Goal: Transaction & Acquisition: Purchase product/service

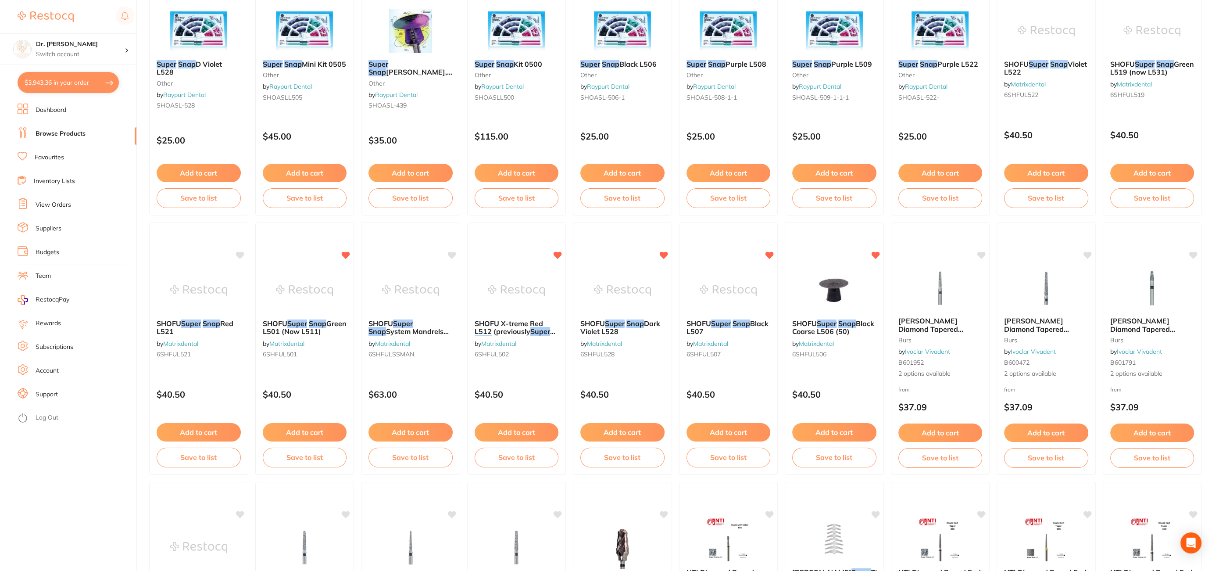
scroll to position [794, 0]
click at [77, 86] on button "$3,943.36 in your order" at bounding box center [68, 82] width 101 height 21
checkbox input "true"
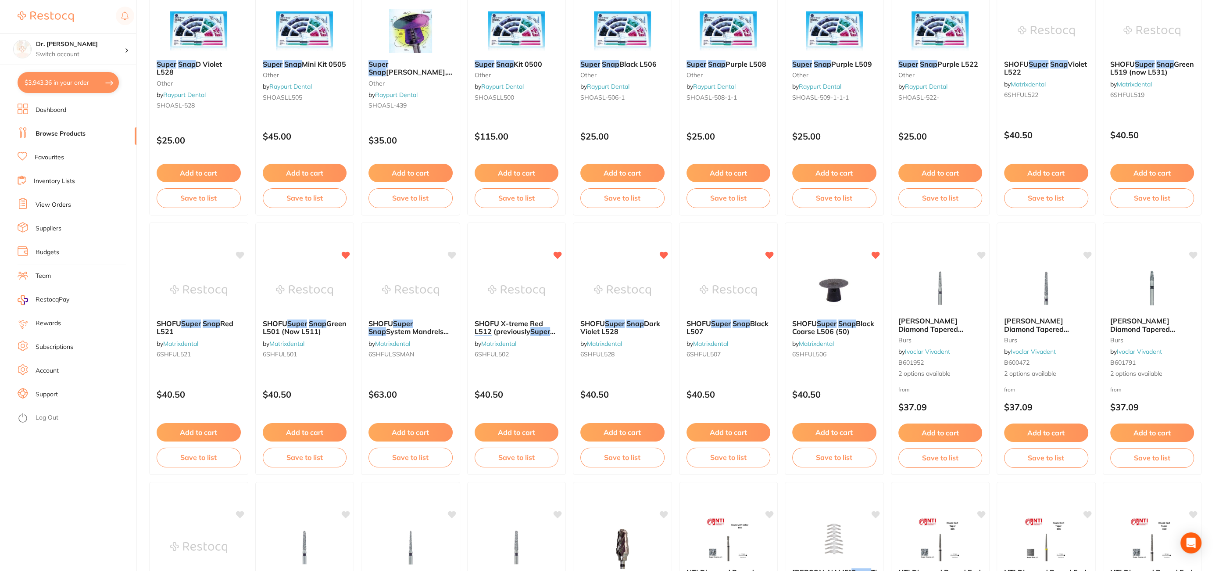
checkbox input "true"
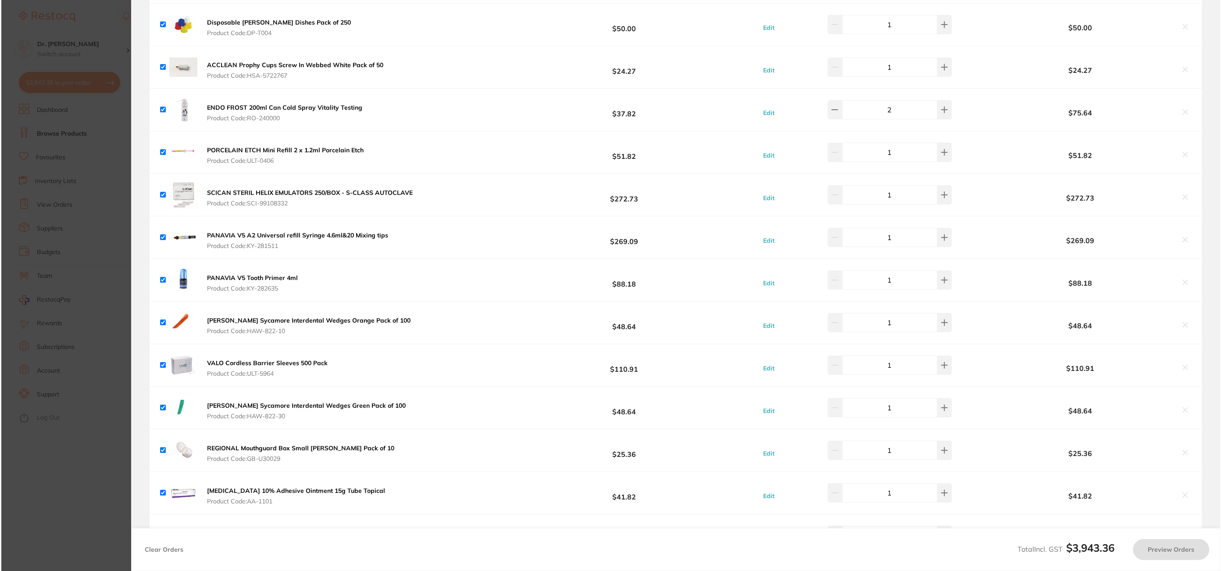
scroll to position [0, 0]
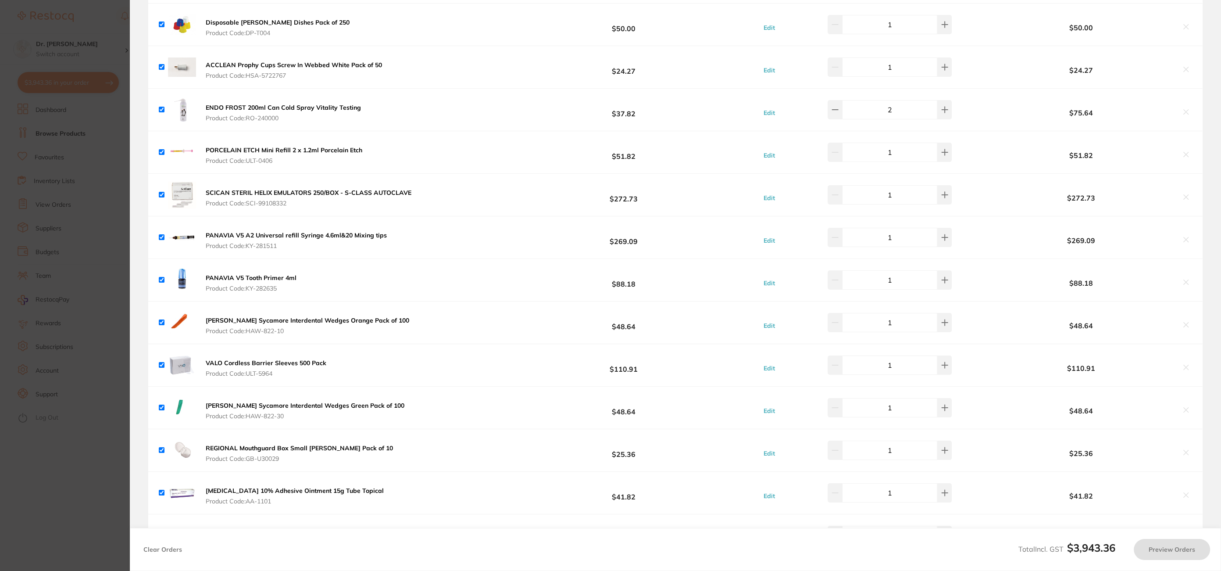
checkbox input "true"
type input "2"
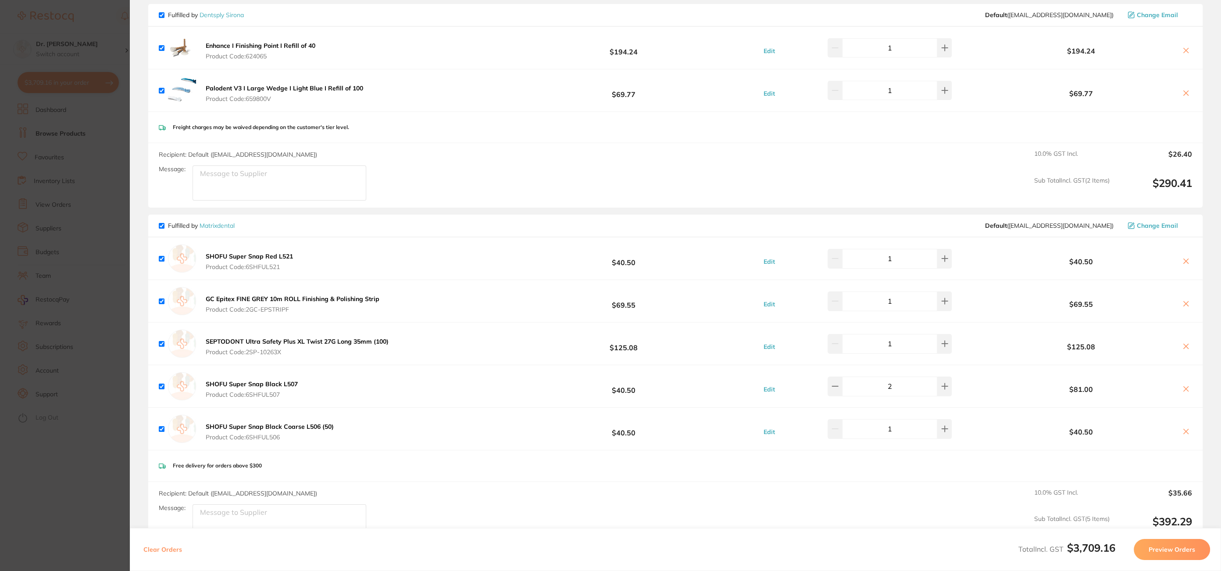
scroll to position [1740, 0]
click at [116, 54] on section "Update RRP Set your pre negotiated price for this item. Item Agreed RRP (excl. …" at bounding box center [610, 285] width 1221 height 571
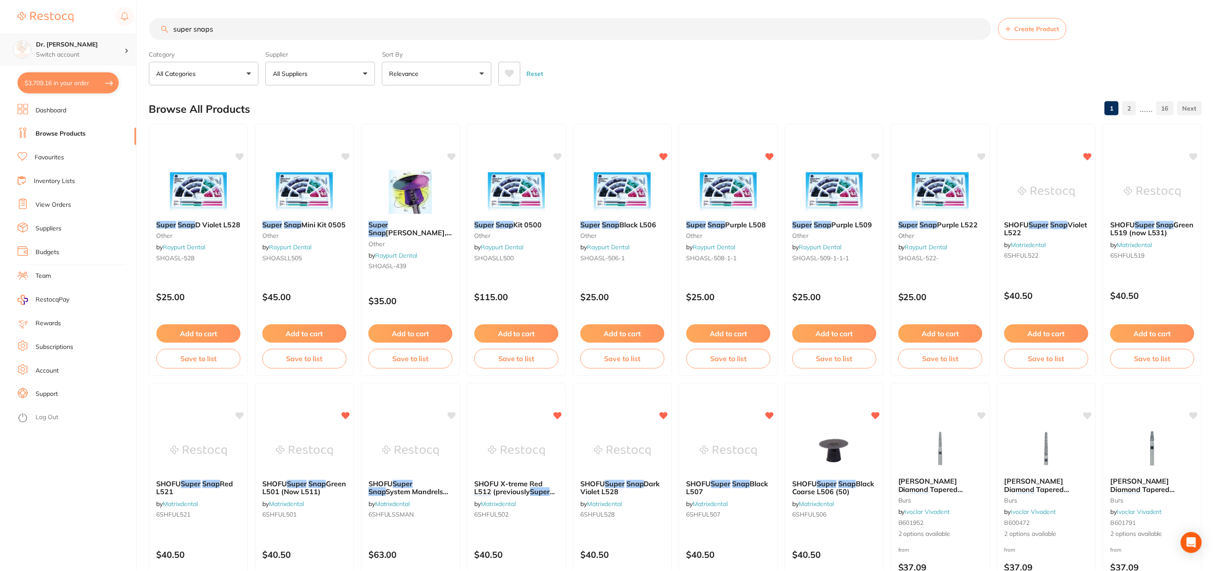
scroll to position [161, 0]
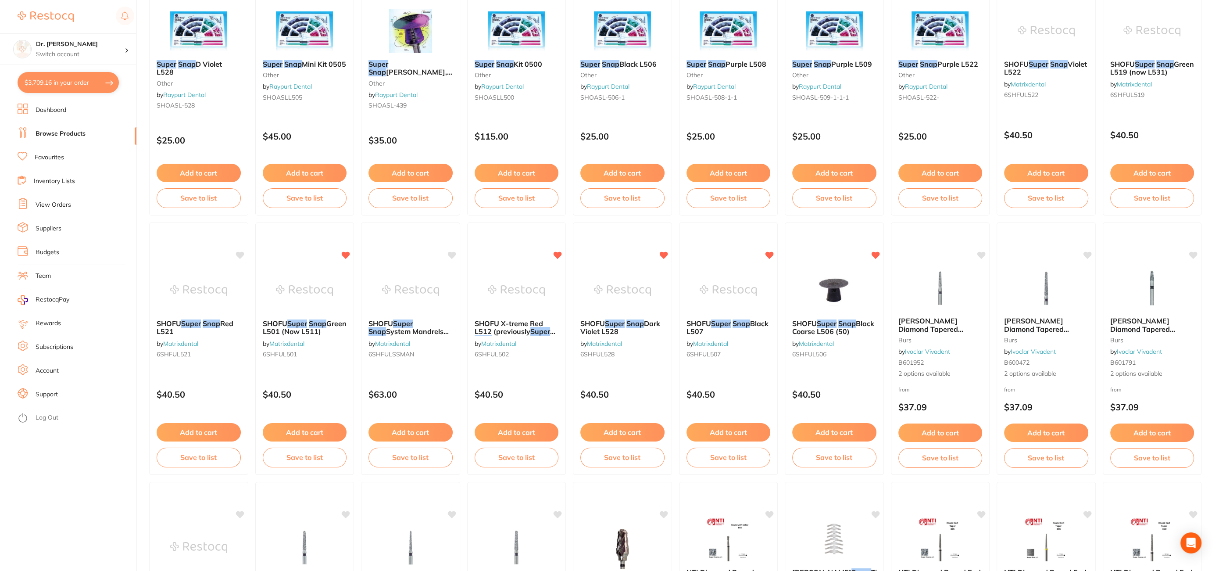
click at [51, 156] on link "Favourites" at bounding box center [49, 157] width 29 height 9
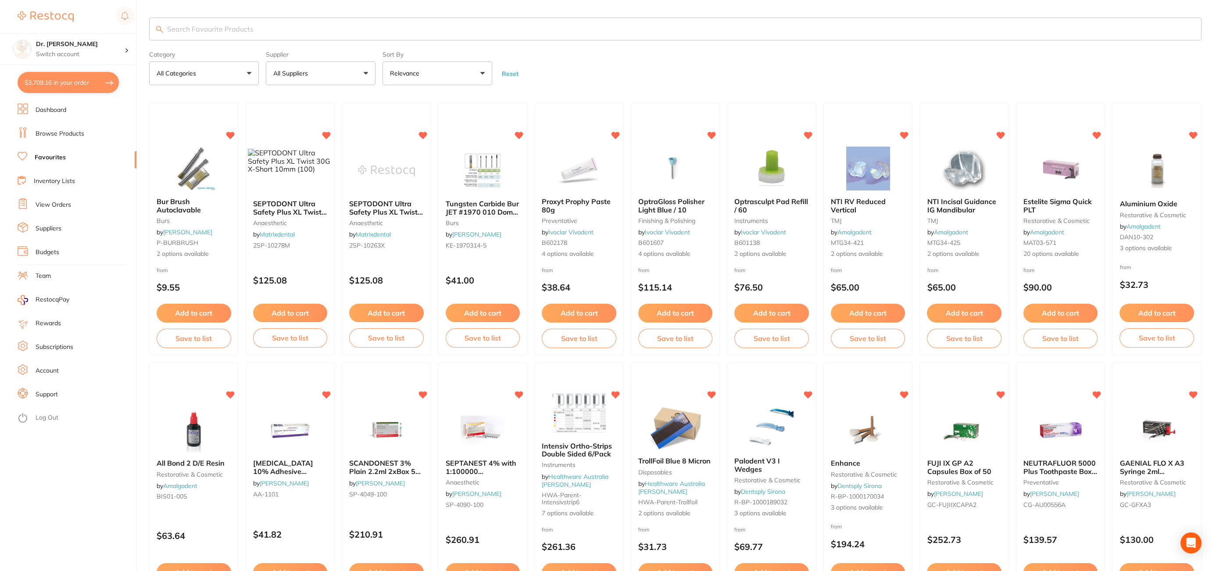
click at [65, 132] on link "Browse Products" at bounding box center [60, 133] width 49 height 9
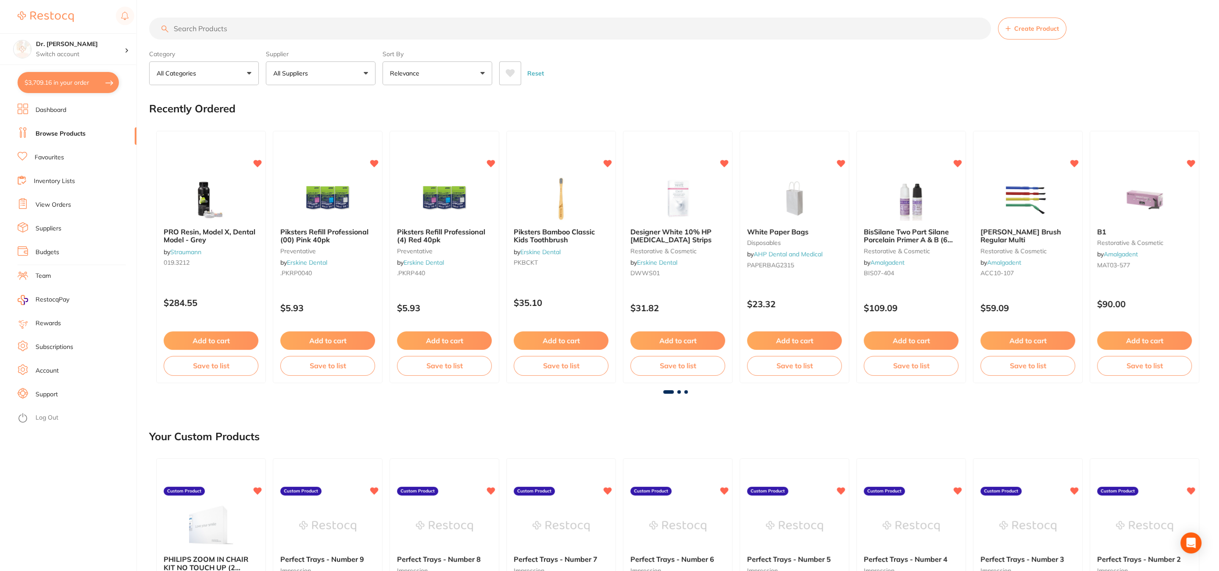
click at [204, 26] on input "search" at bounding box center [570, 29] width 842 height 22
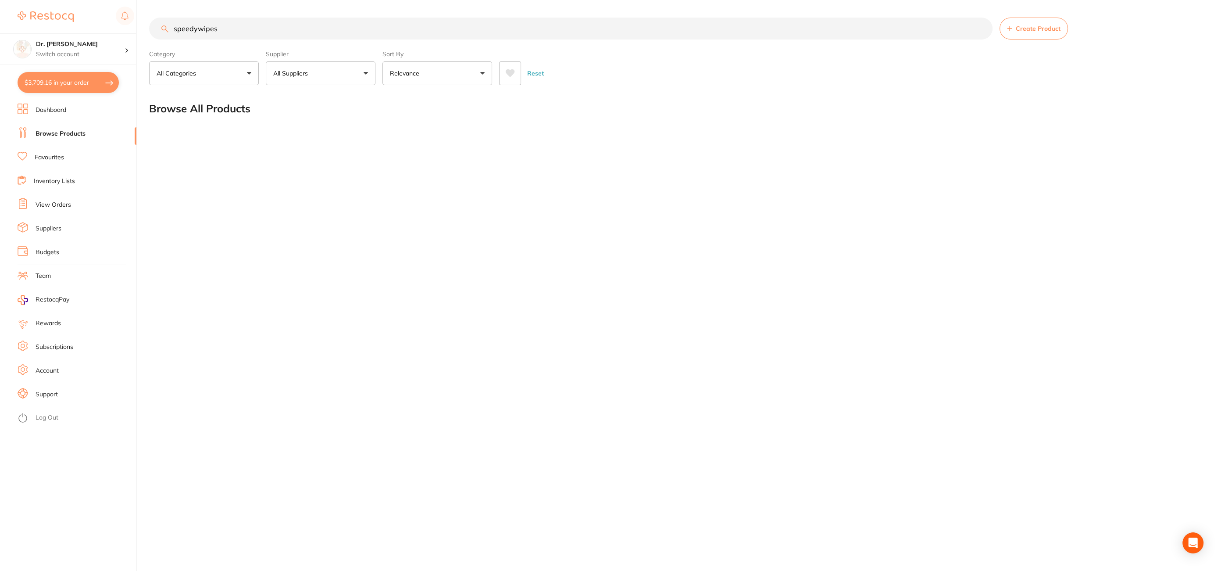
click at [199, 28] on input "speedywipes" at bounding box center [570, 29] width 843 height 22
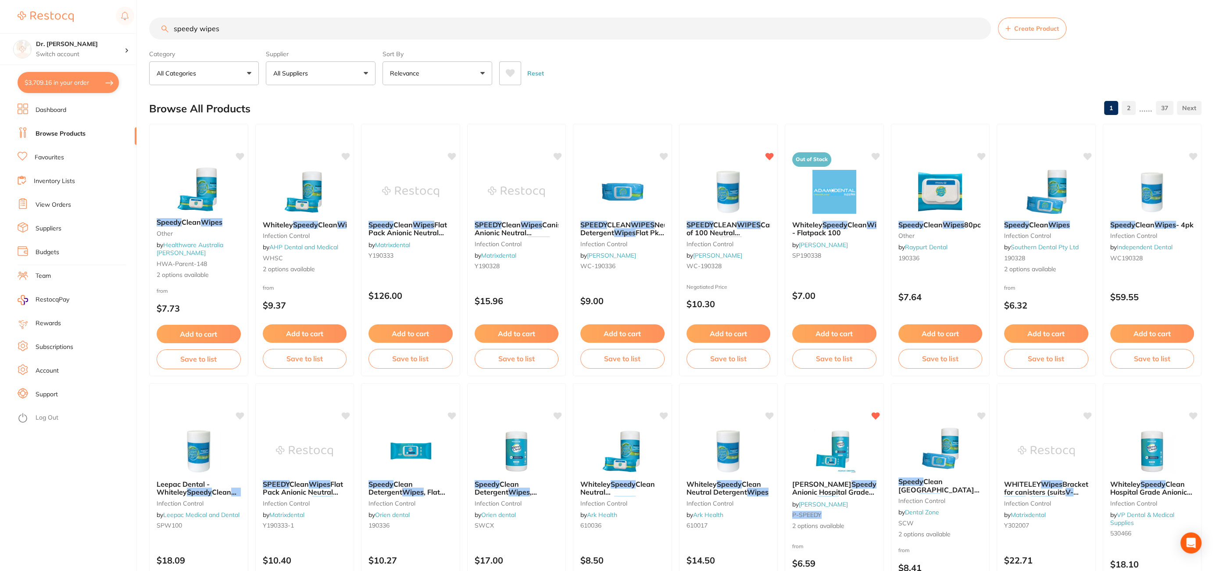
click at [236, 34] on input "speedy wipes" at bounding box center [570, 29] width 842 height 22
type input "speedy wipes"
click at [736, 332] on button "Add to cart" at bounding box center [728, 333] width 84 height 18
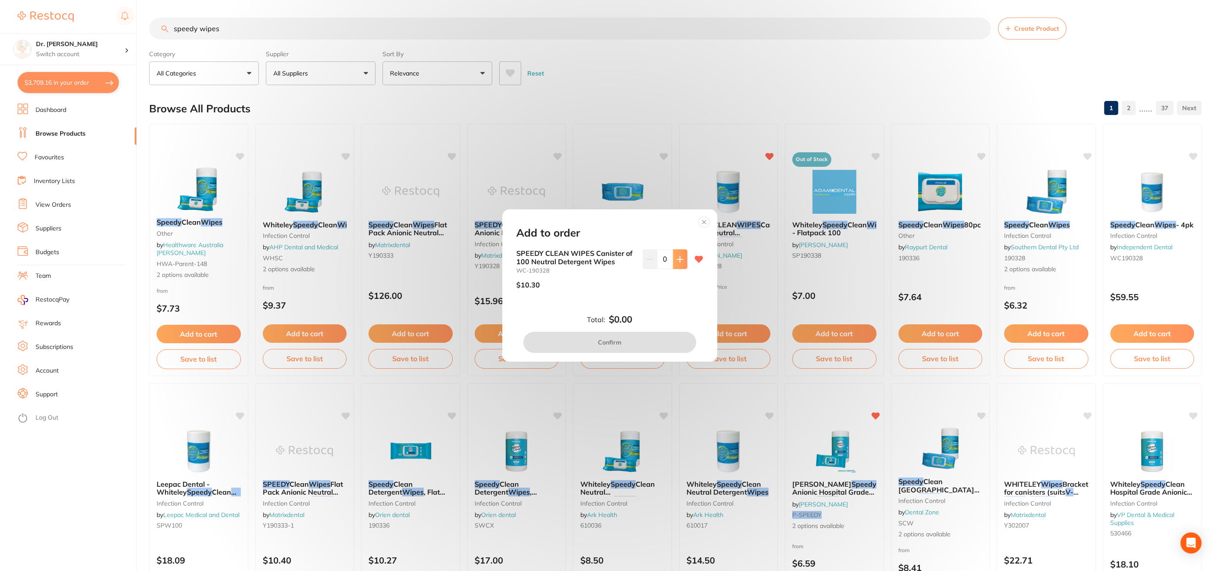
click at [683, 257] on button at bounding box center [680, 258] width 14 height 19
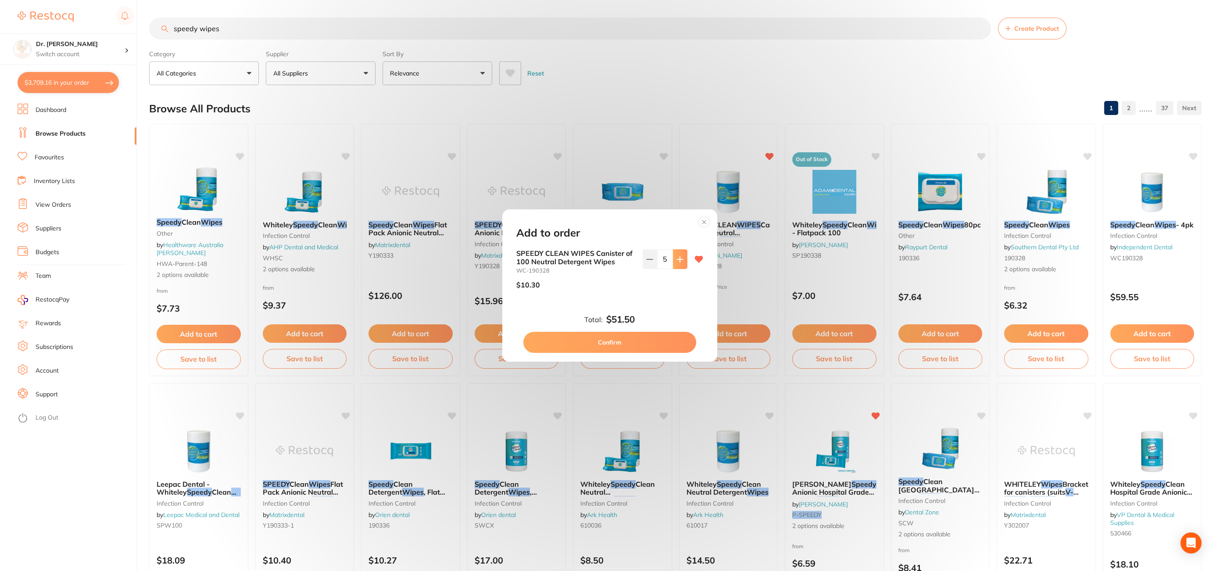
click at [683, 257] on button at bounding box center [680, 258] width 14 height 19
type input "6"
click at [614, 341] on button "Confirm" at bounding box center [609, 342] width 173 height 21
checkbox input "false"
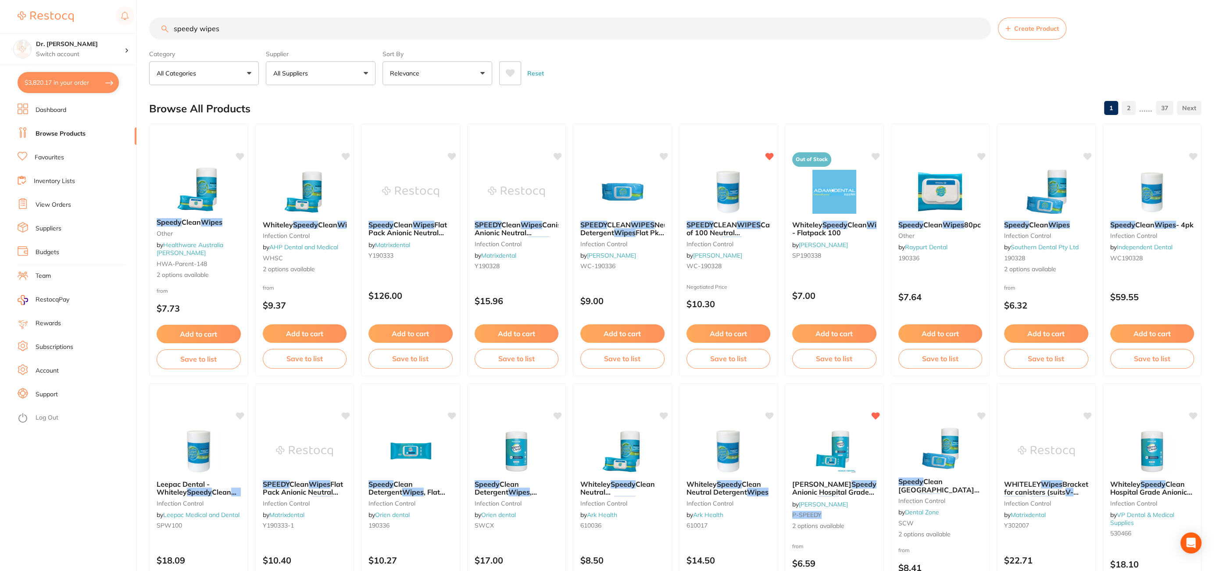
scroll to position [1783, 0]
drag, startPoint x: 232, startPoint y: 26, endPoint x: 130, endPoint y: 25, distance: 102.6
click at [130, 25] on div "$3,777.14 Dr. [PERSON_NAME] Switch account Dr. [PERSON_NAME] $3,777.14 in your …" at bounding box center [609, 285] width 1219 height 571
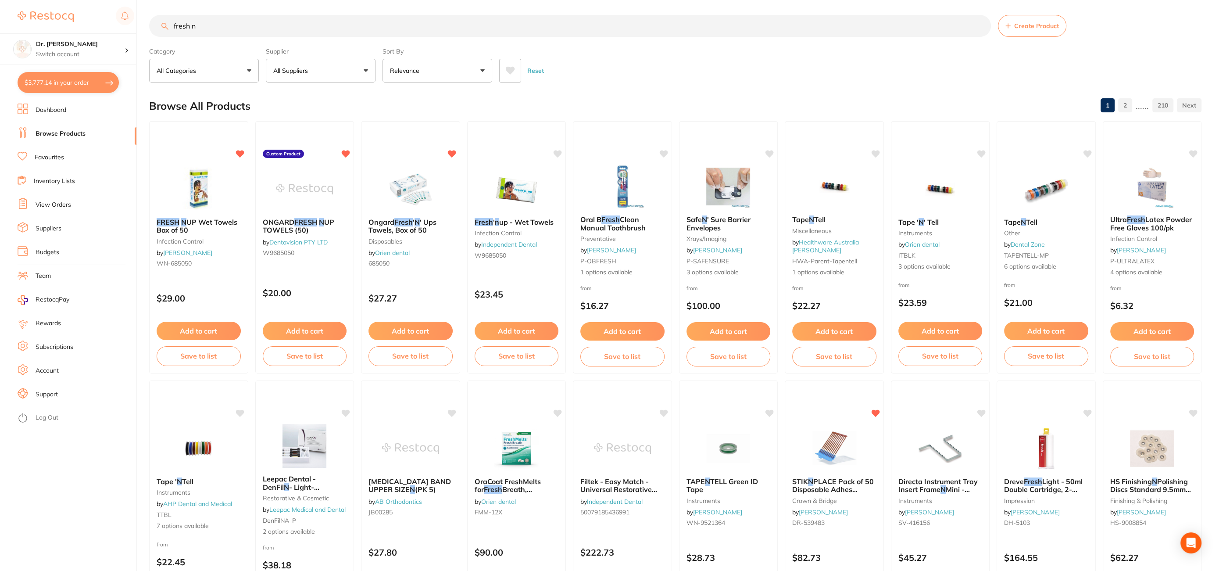
scroll to position [0, 0]
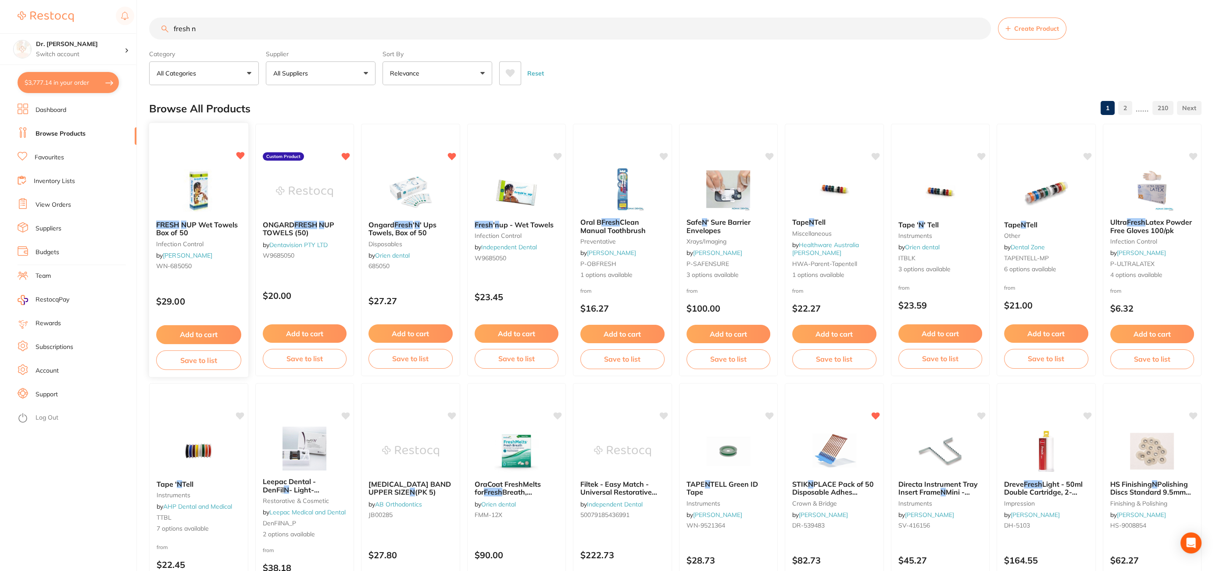
type input "fresh n"
click at [201, 332] on button "Add to cart" at bounding box center [199, 333] width 84 height 18
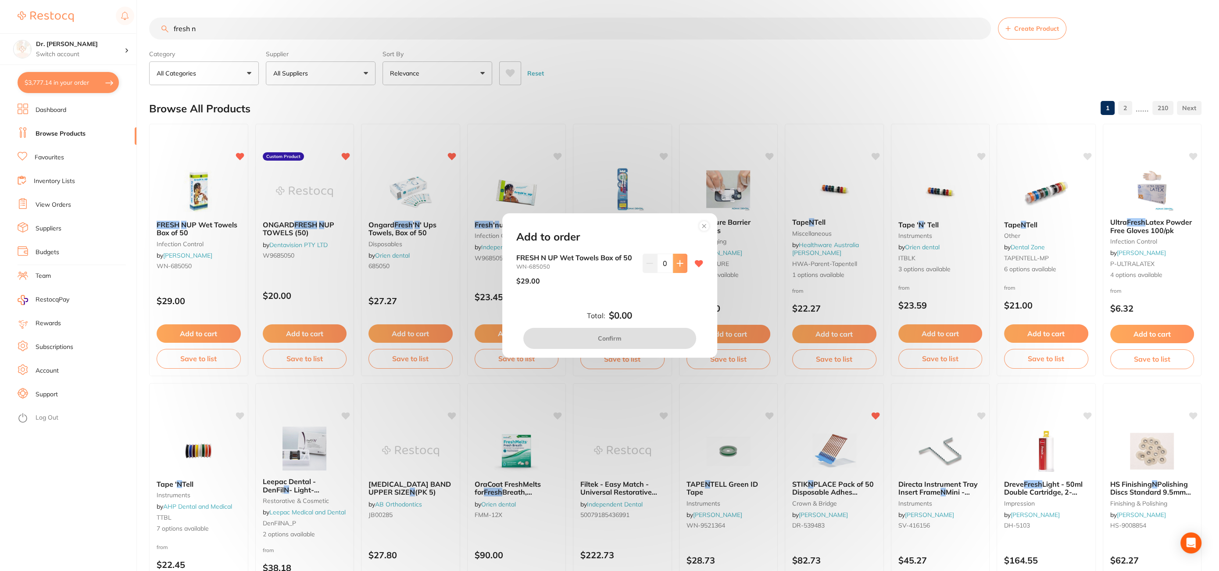
click at [680, 261] on icon at bounding box center [679, 263] width 7 height 7
type input "1"
click at [611, 337] on button "Confirm" at bounding box center [609, 338] width 173 height 21
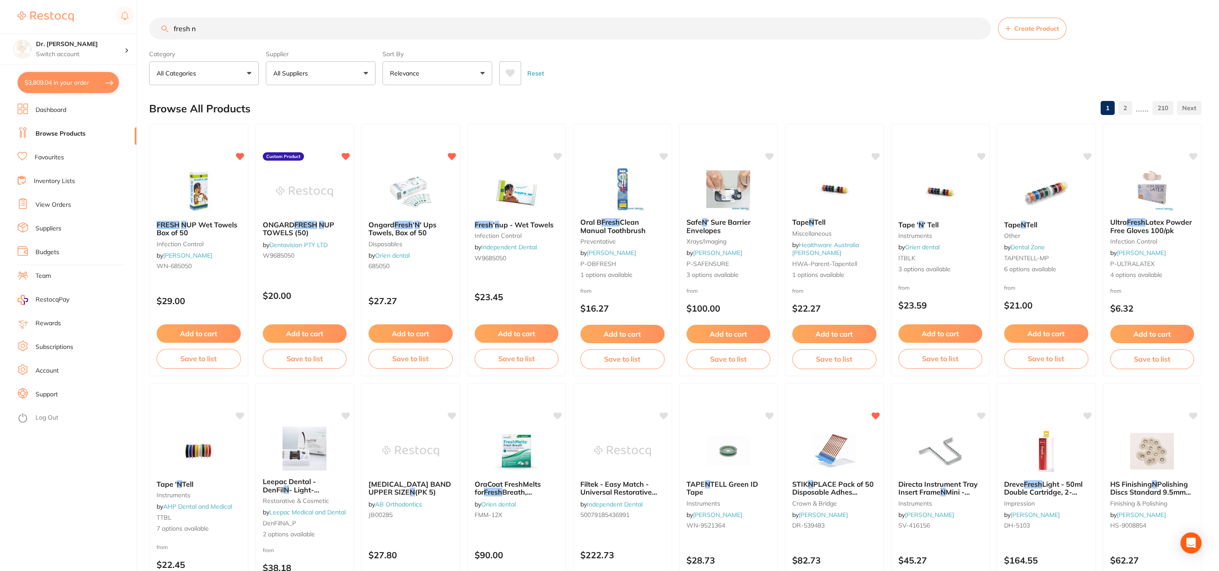
drag, startPoint x: 200, startPoint y: 29, endPoint x: 135, endPoint y: 30, distance: 64.9
click at [135, 30] on div "$3,809.04 Dr. [PERSON_NAME] Switch account Dr. [PERSON_NAME] $3,809.04 in your …" at bounding box center [609, 285] width 1219 height 571
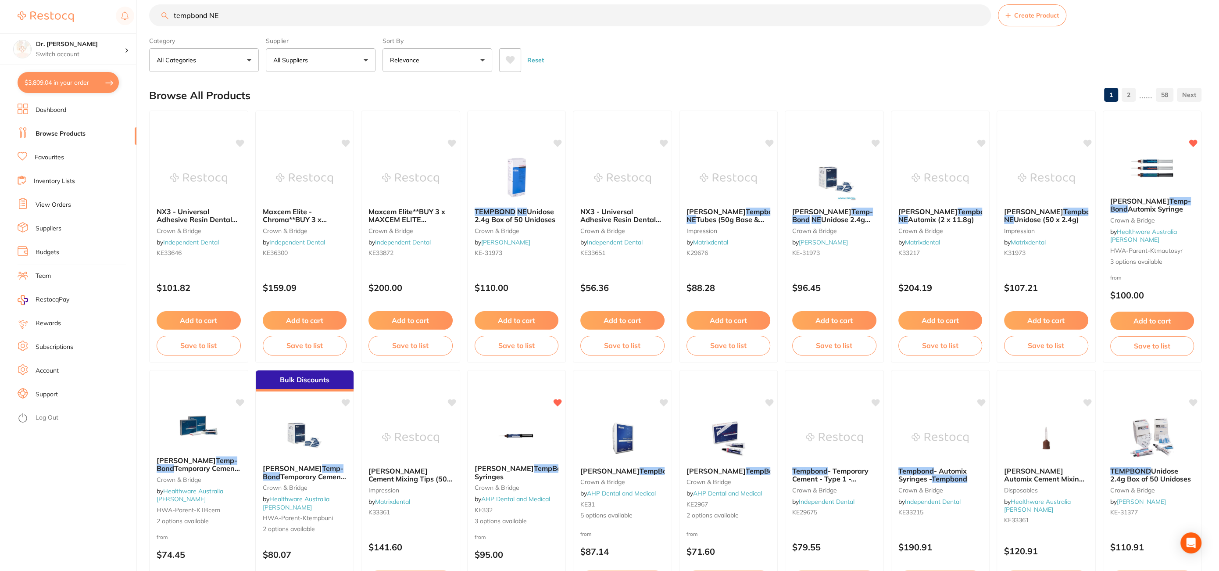
scroll to position [14, 0]
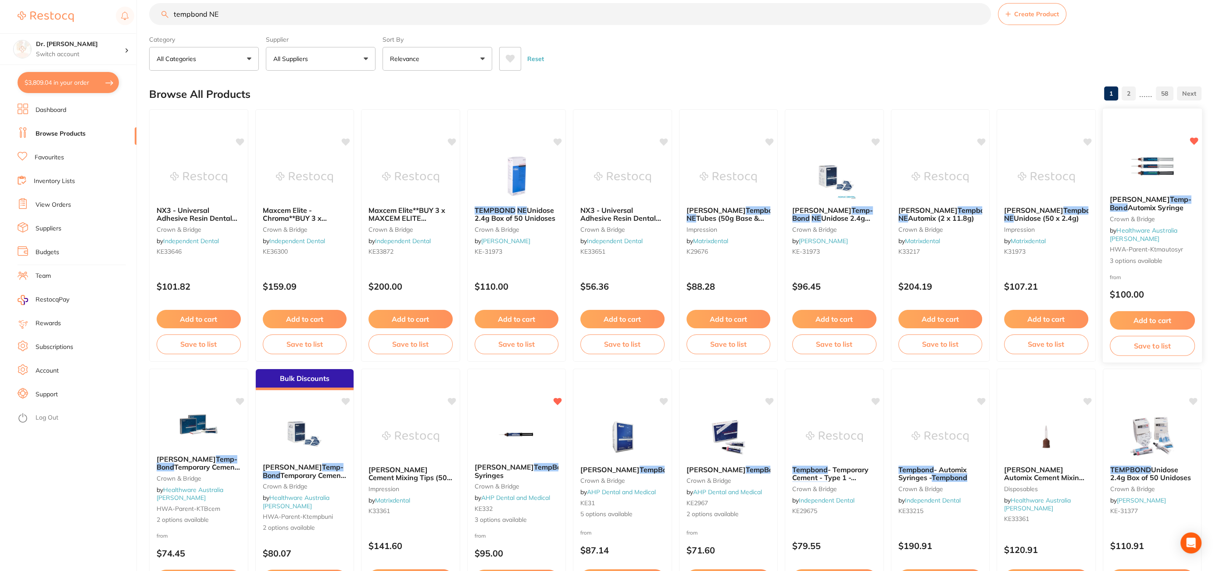
type input "tempbond NE"
click at [1133, 324] on button "Add to cart" at bounding box center [1152, 320] width 85 height 19
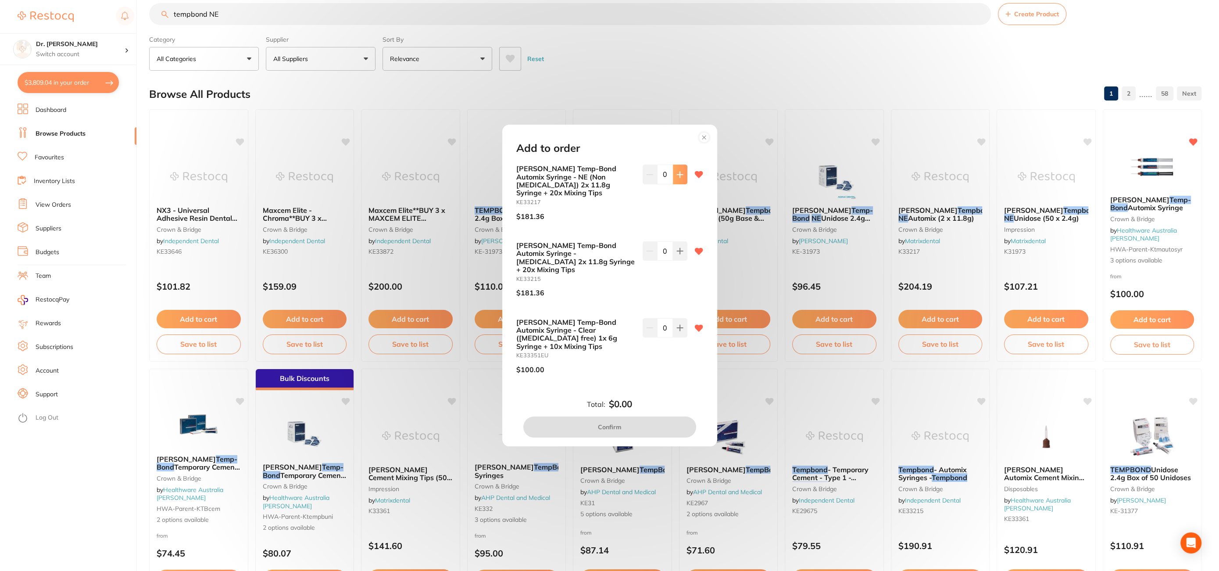
click at [679, 178] on icon at bounding box center [679, 174] width 7 height 7
type input "1"
click at [607, 416] on button "Confirm" at bounding box center [609, 426] width 173 height 21
checkbox input "false"
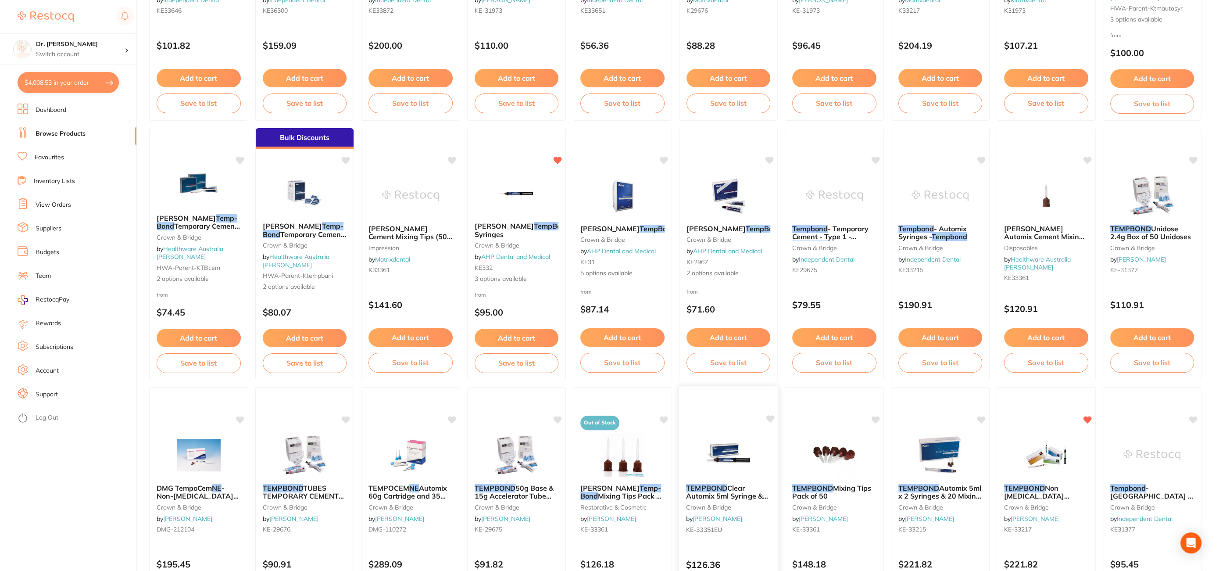
scroll to position [248, 0]
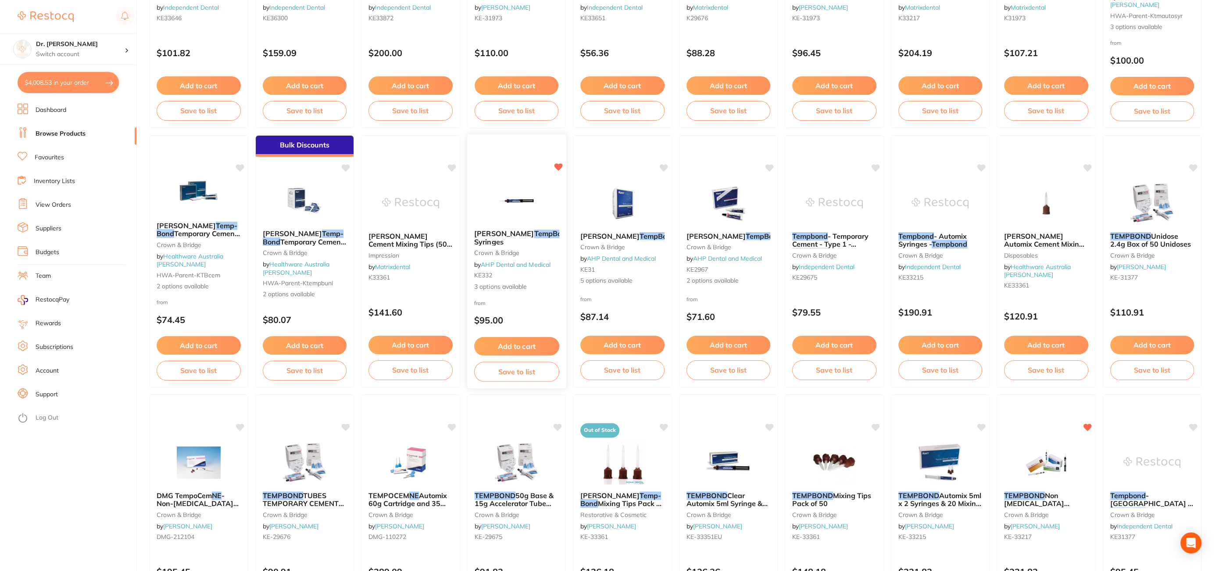
click at [534, 234] on em "TempBond" at bounding box center [552, 233] width 36 height 9
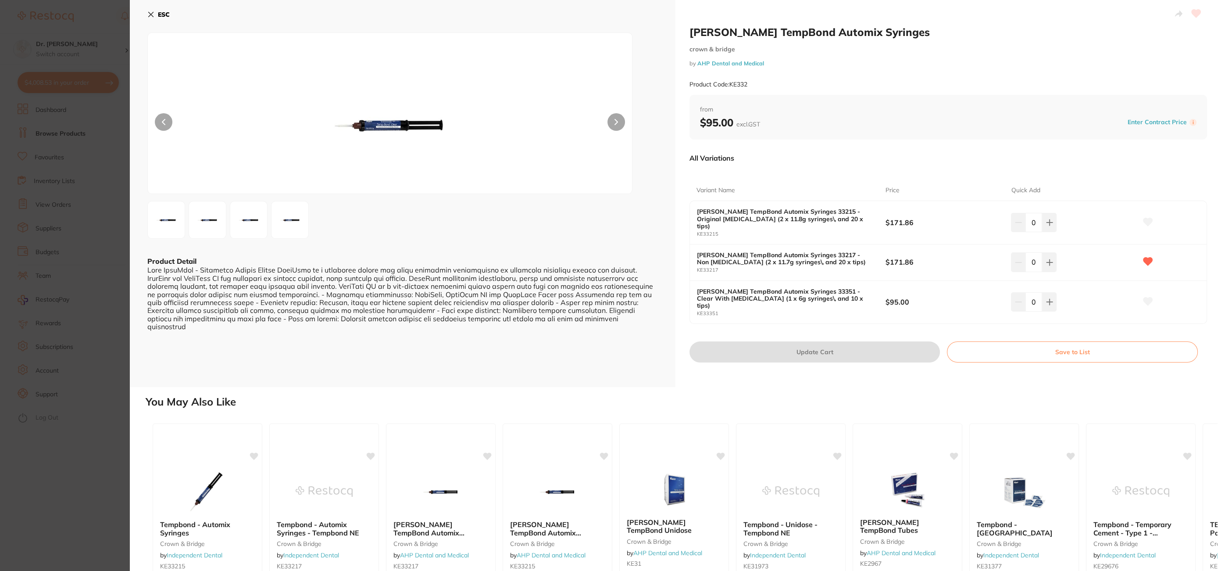
click at [154, 12] on icon at bounding box center [150, 14] width 7 height 7
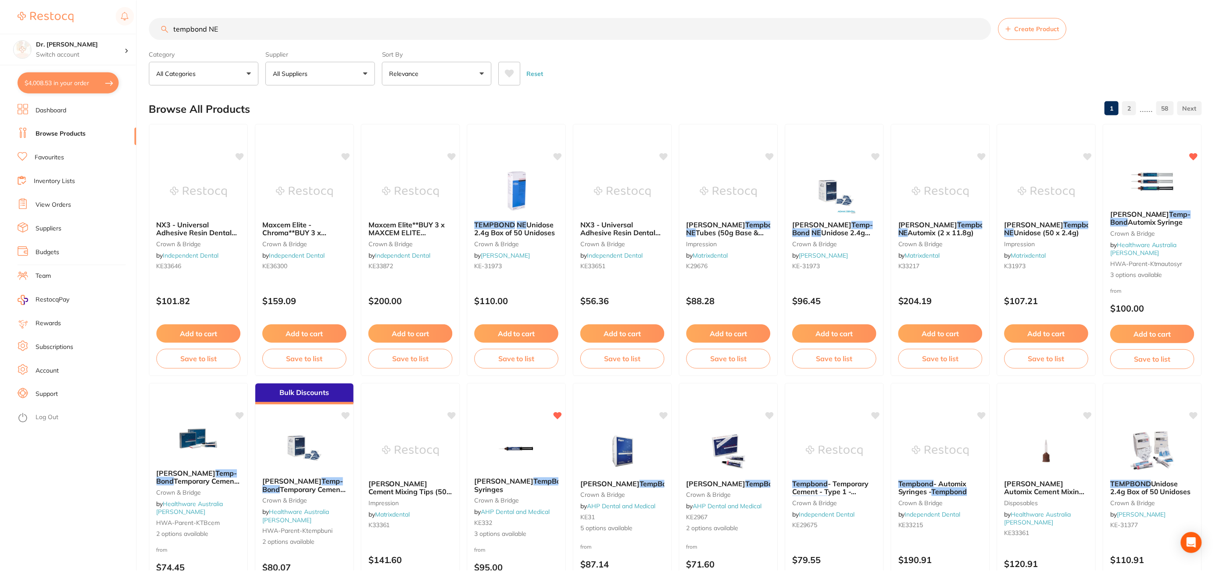
scroll to position [248, 0]
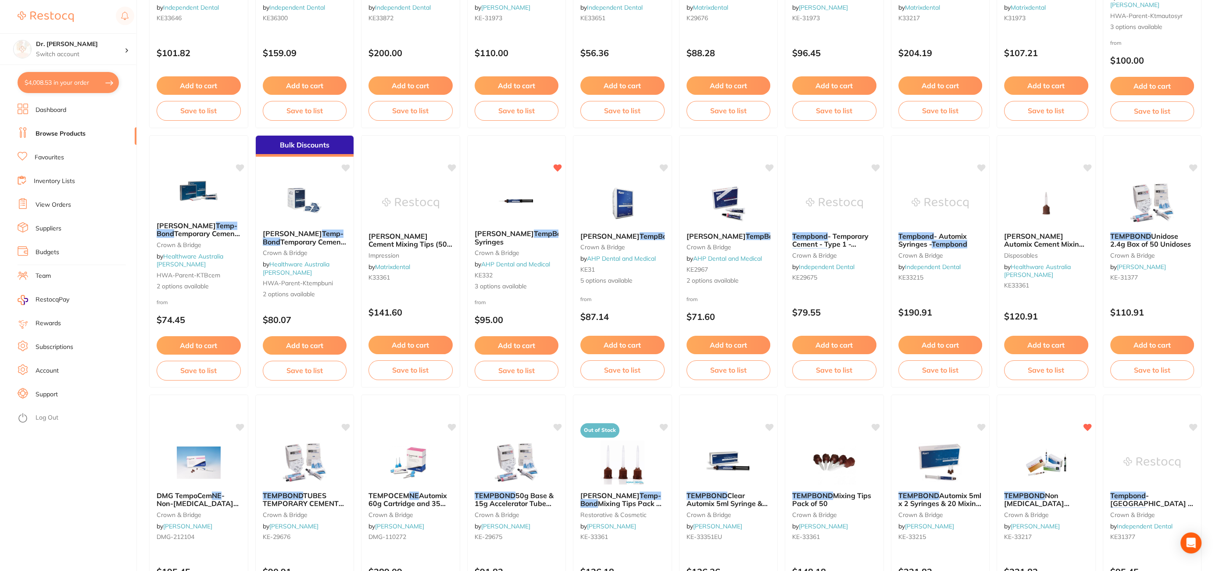
click at [70, 81] on button "$4,008.53 in your order" at bounding box center [68, 82] width 101 height 21
checkbox input "true"
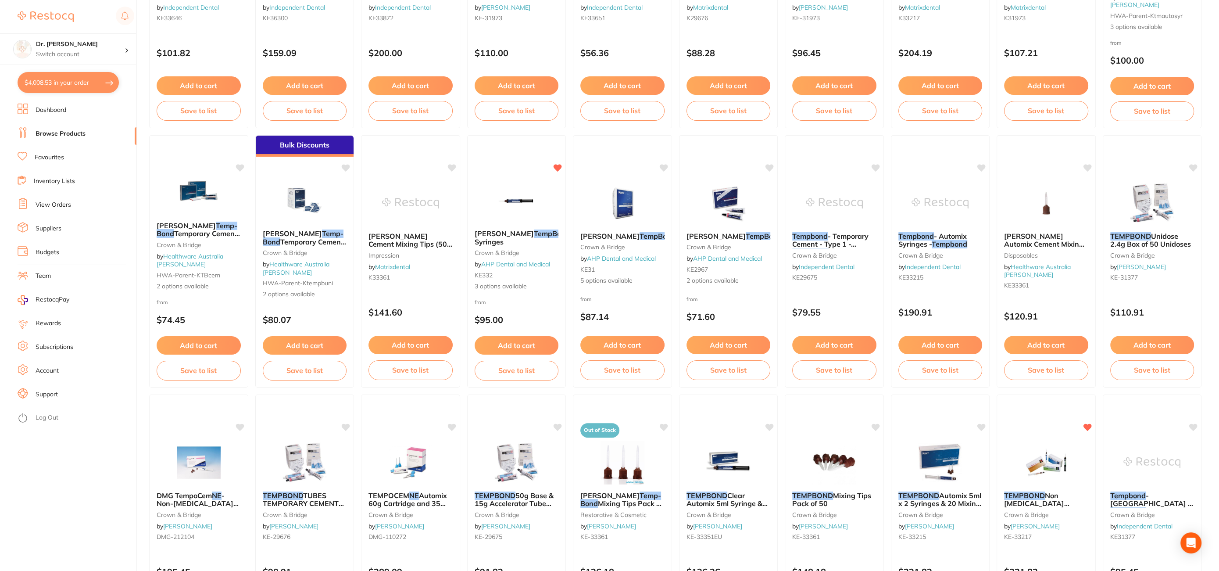
checkbox input "true"
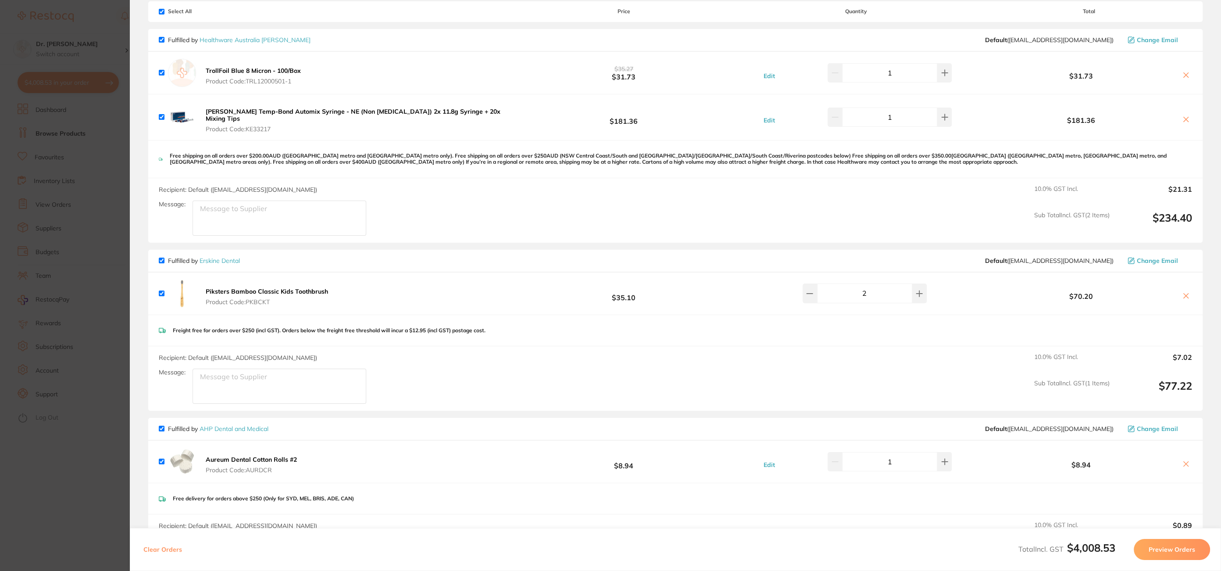
scroll to position [0, 0]
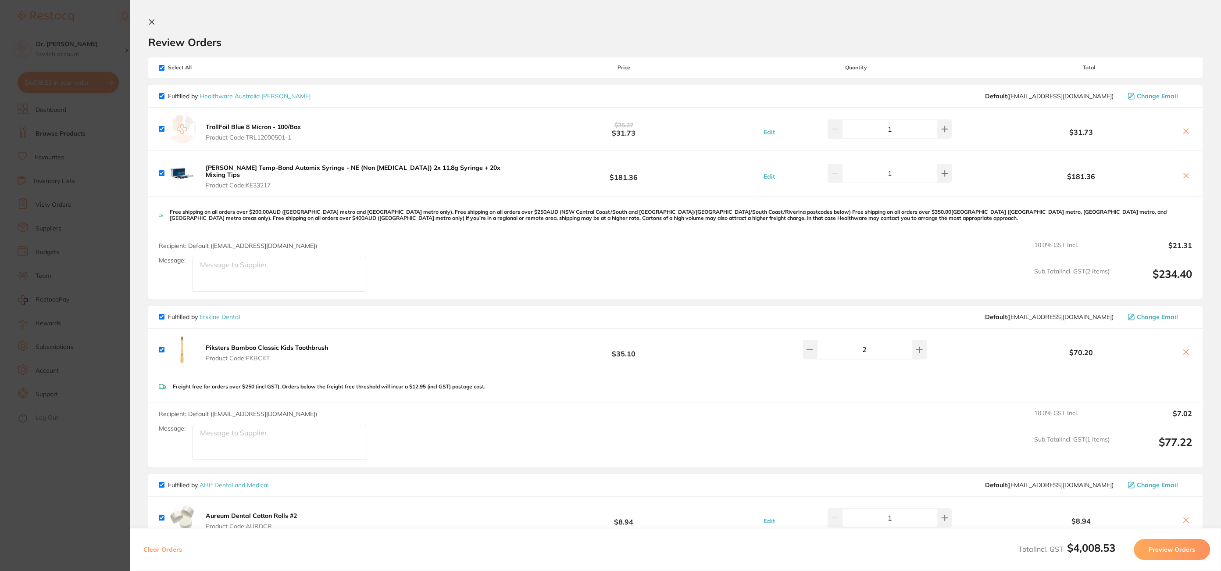
click at [152, 20] on icon at bounding box center [151, 21] width 7 height 7
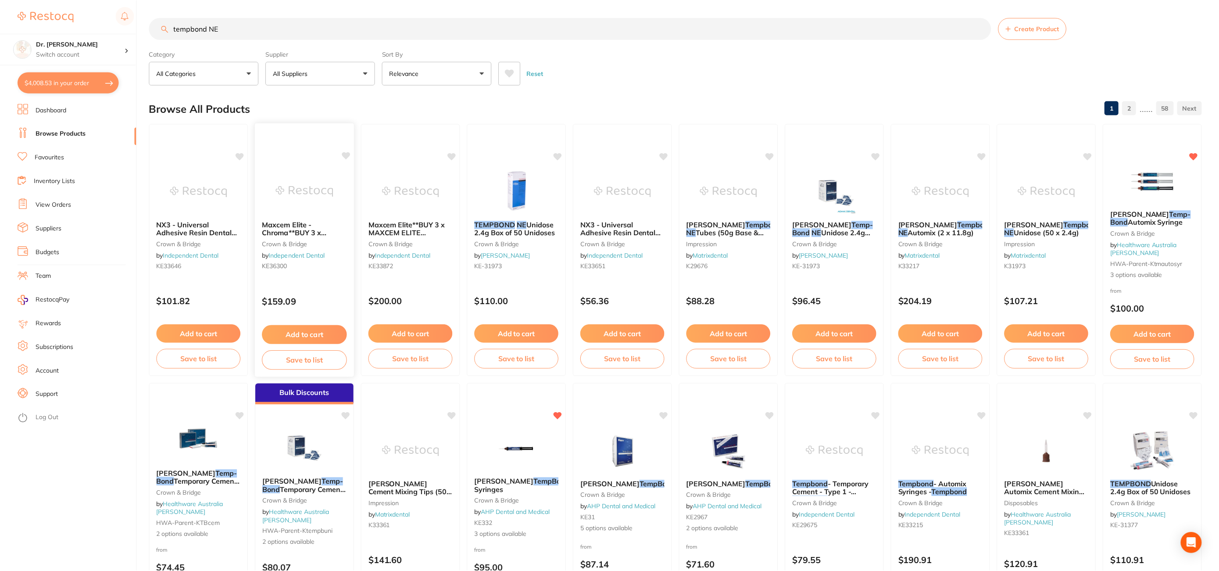
scroll to position [248, 0]
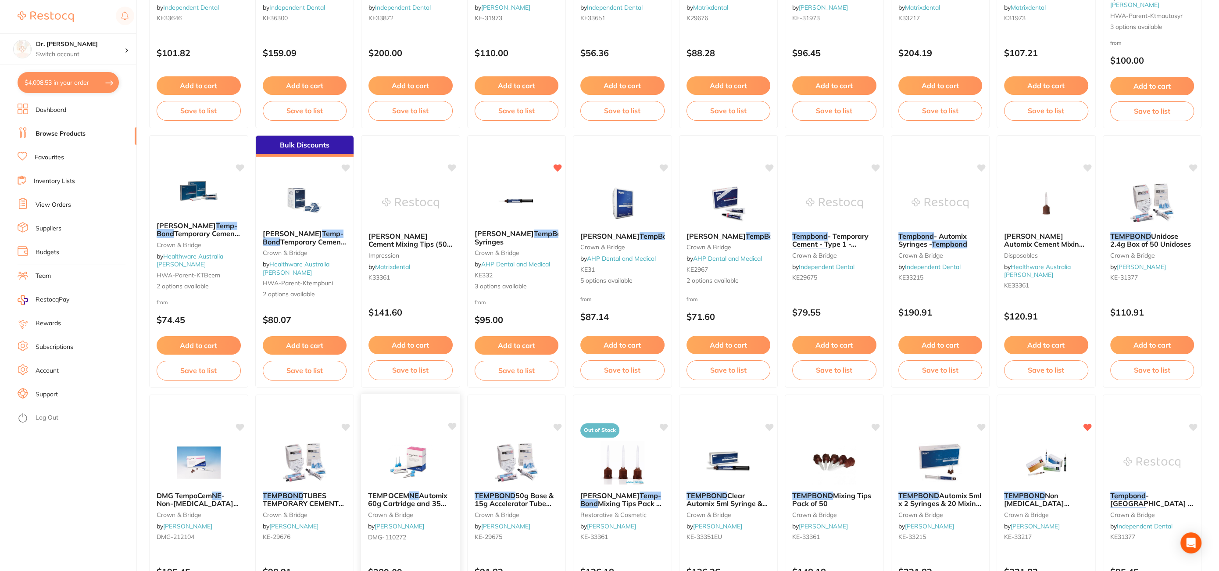
click at [405, 451] on img at bounding box center [410, 461] width 57 height 44
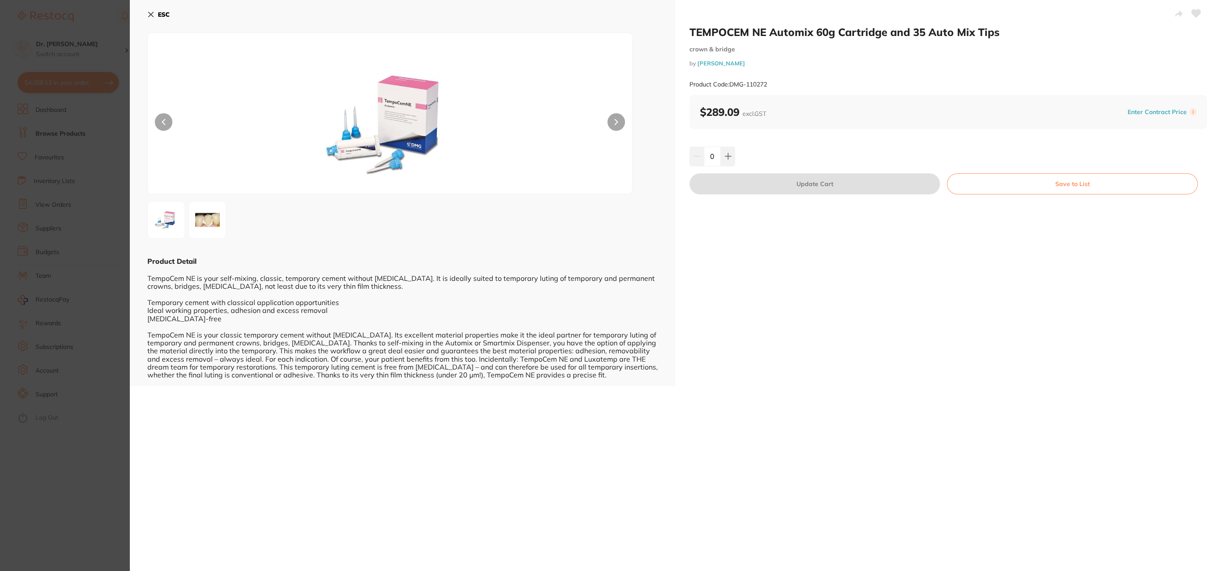
click at [151, 15] on icon at bounding box center [151, 14] width 5 height 5
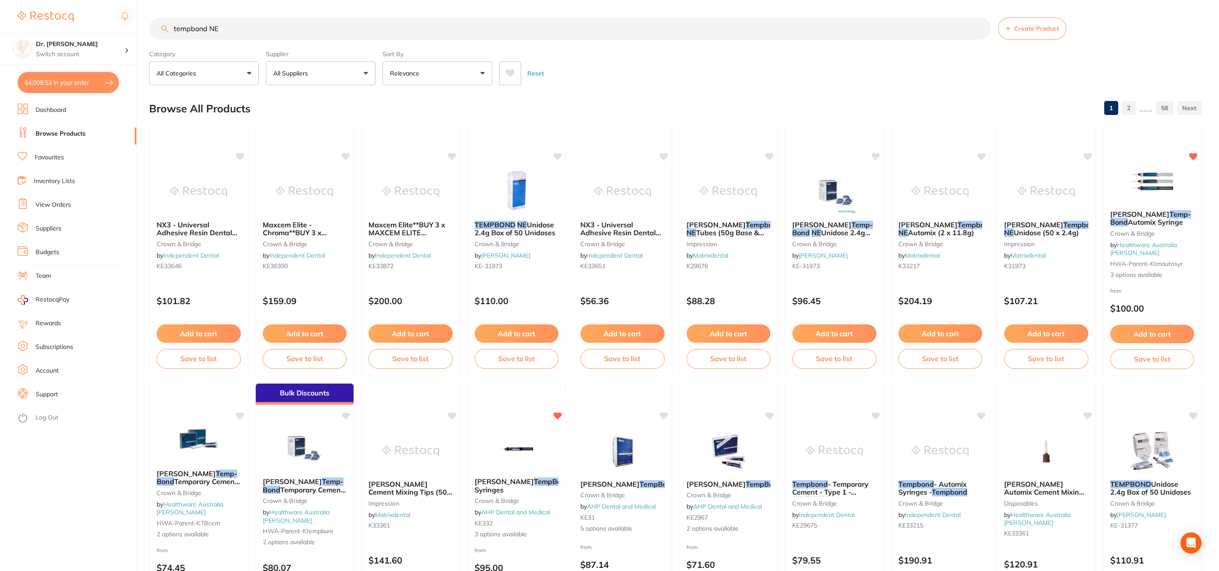
drag, startPoint x: 236, startPoint y: 31, endPoint x: 54, endPoint y: 25, distance: 182.1
click at [54, 25] on div "$4,008.53 Dr. [PERSON_NAME] Switch account Dr. [PERSON_NAME] $4,008.53 in your …" at bounding box center [609, 285] width 1219 height 571
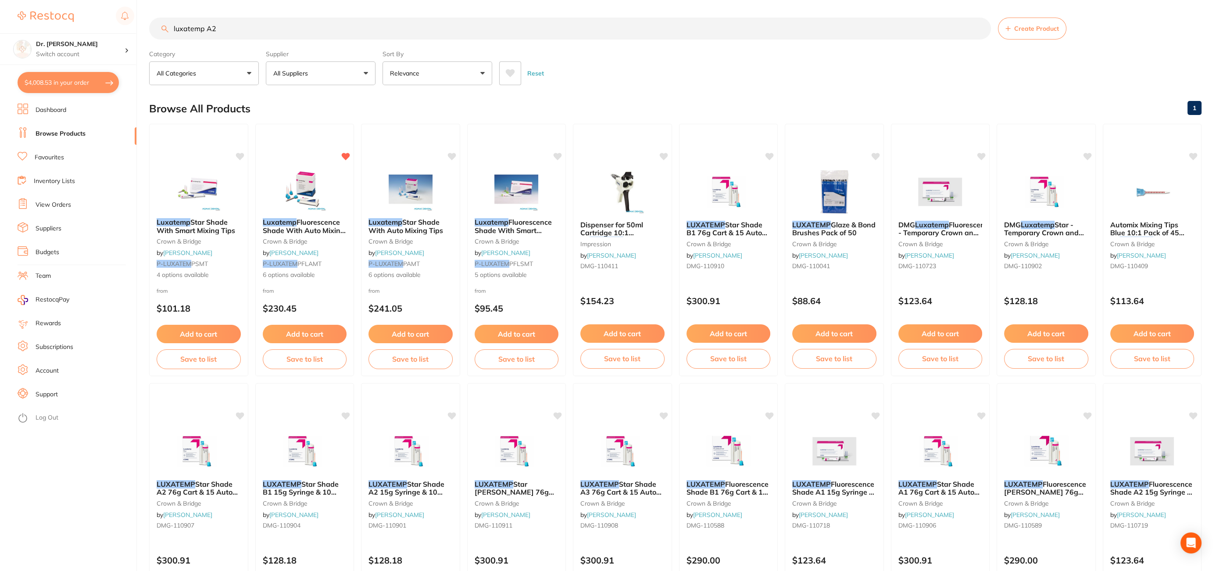
type input "luxatemp A2"
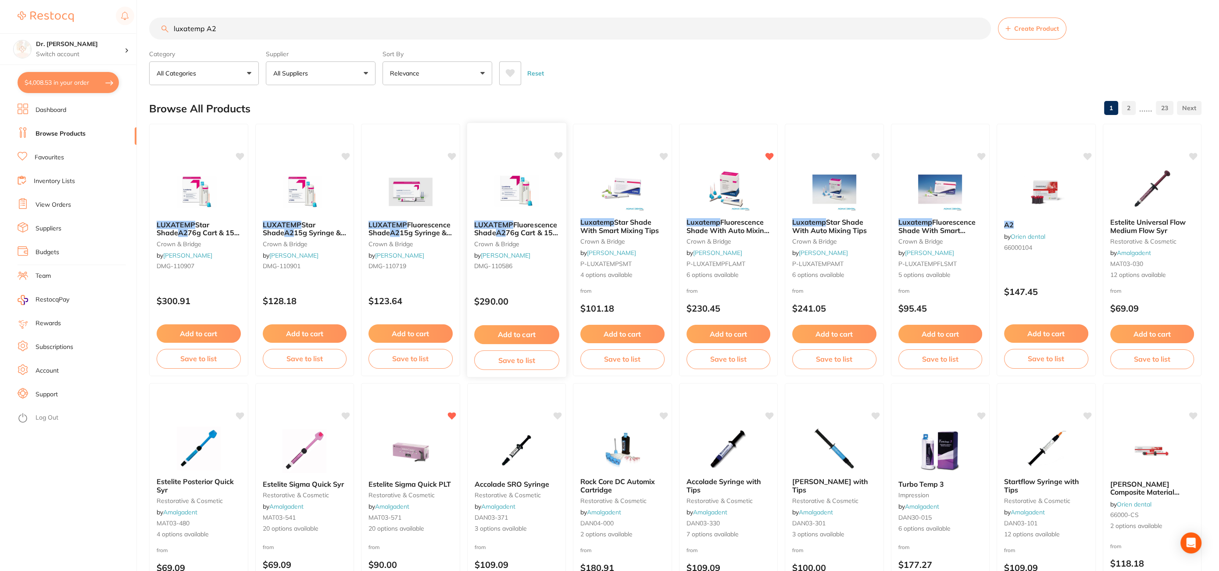
click at [508, 331] on button "Add to cart" at bounding box center [516, 334] width 85 height 19
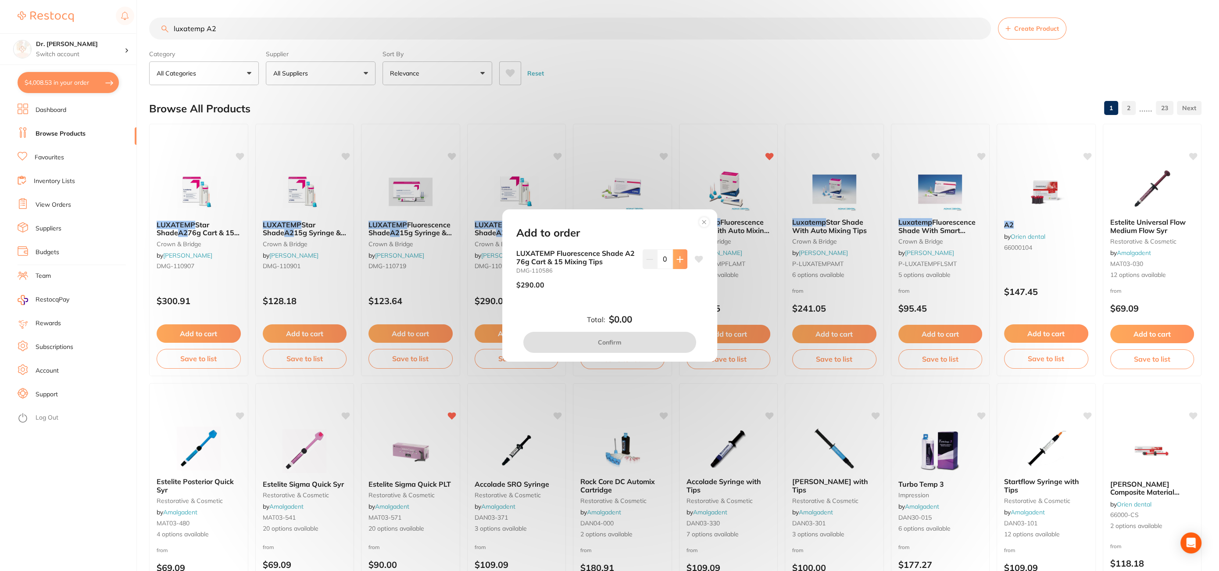
click at [678, 263] on button at bounding box center [680, 258] width 14 height 19
type input "1"
click at [617, 347] on button "Confirm" at bounding box center [609, 342] width 173 height 21
checkbox input "false"
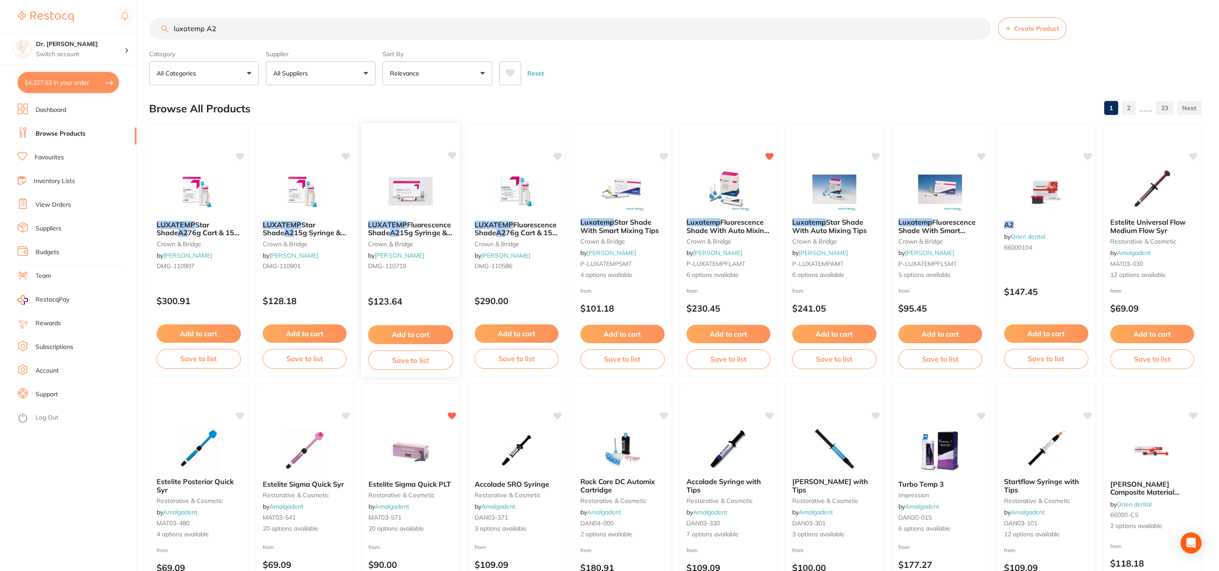
click at [451, 157] on icon at bounding box center [452, 155] width 8 height 7
click at [451, 154] on icon at bounding box center [452, 155] width 8 height 7
click at [560, 154] on icon at bounding box center [558, 155] width 8 height 7
drag, startPoint x: 240, startPoint y: 30, endPoint x: 58, endPoint y: 21, distance: 182.7
click at [61, 21] on div "$4,327.53 Dr. [PERSON_NAME] Switch account Dr. [PERSON_NAME] $4,327.53 in your …" at bounding box center [609, 285] width 1219 height 571
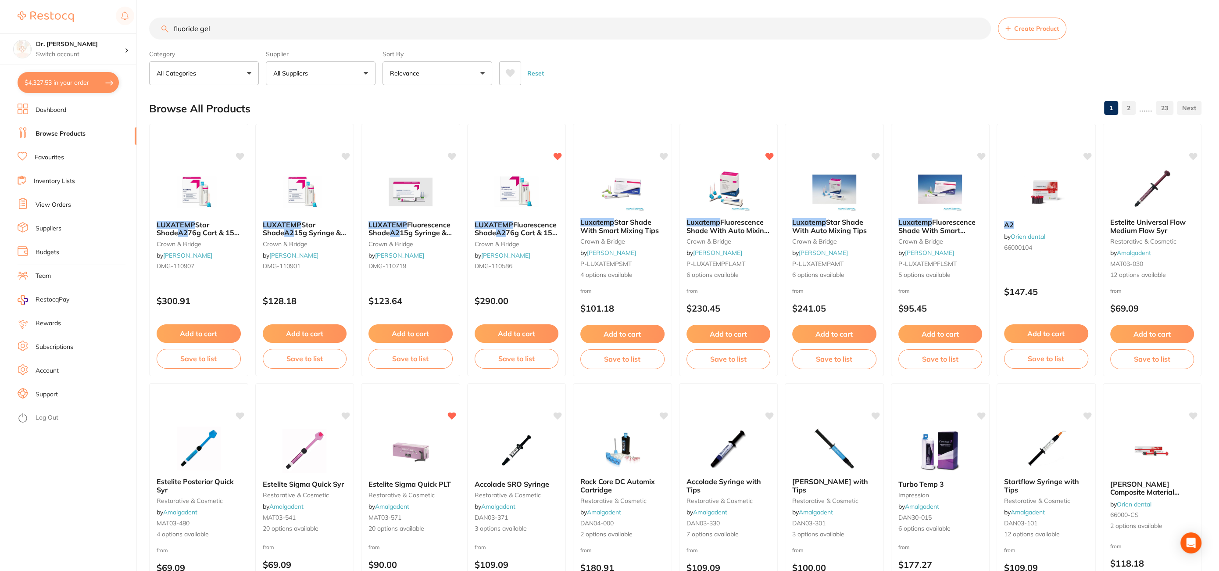
type input "fluoride gel"
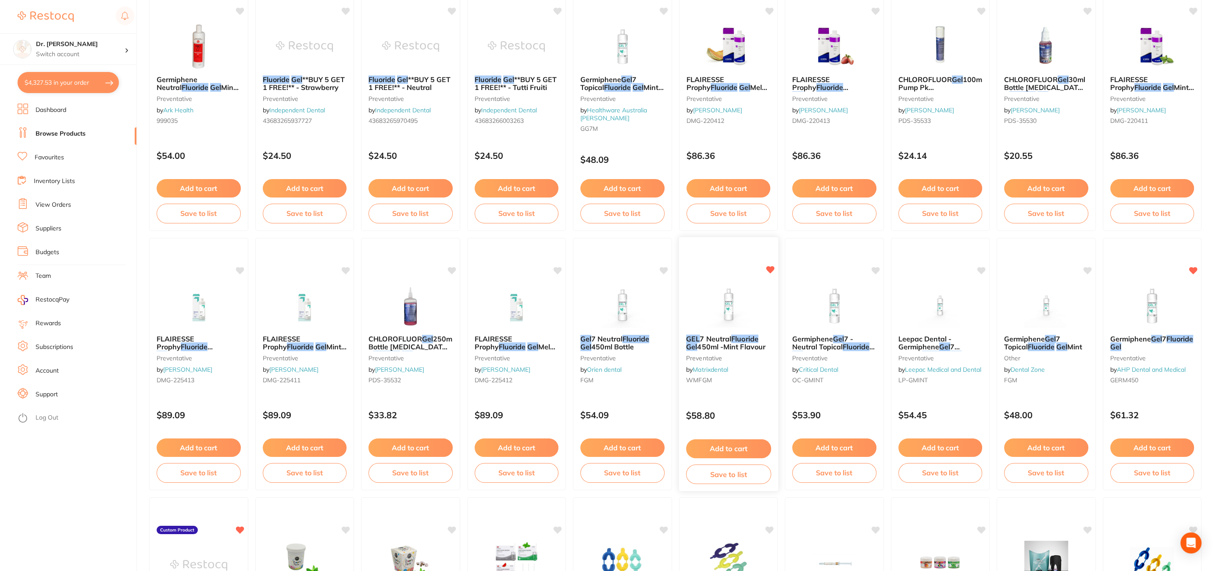
scroll to position [233, 0]
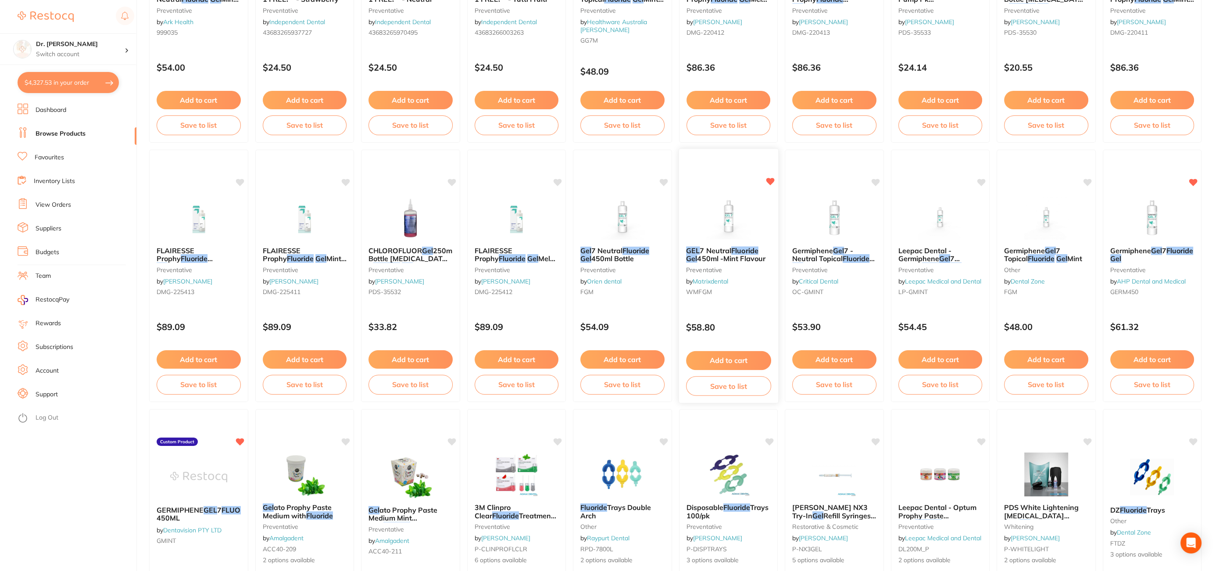
click at [719, 365] on button "Add to cart" at bounding box center [728, 360] width 85 height 19
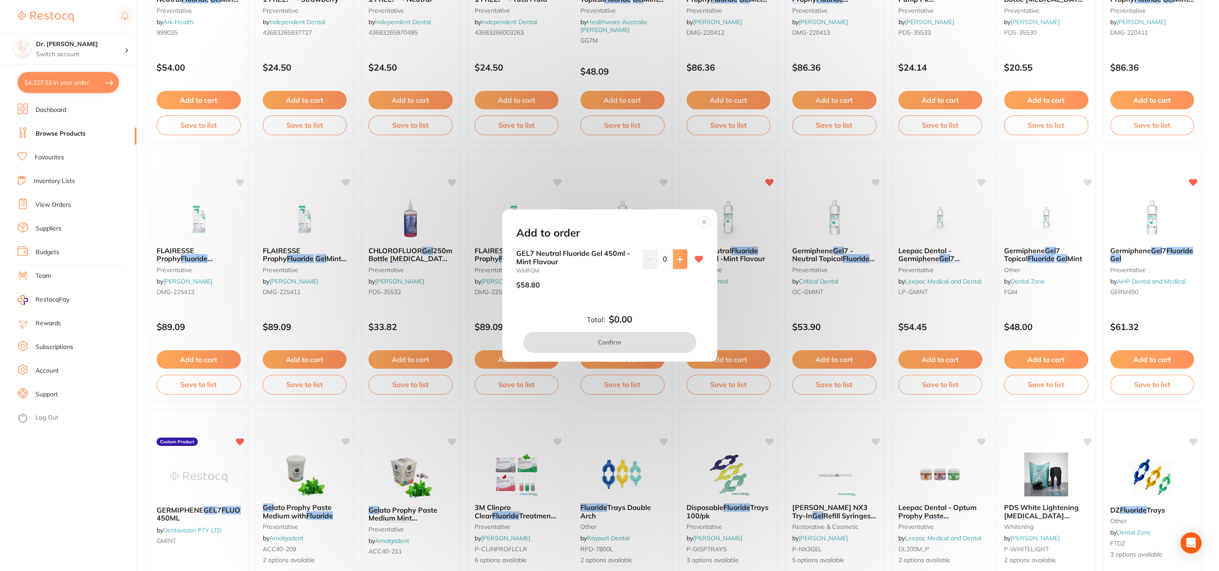
click at [677, 258] on icon at bounding box center [680, 259] width 6 height 6
type input "1"
click at [619, 345] on button "Confirm" at bounding box center [609, 342] width 173 height 21
checkbox input "false"
